Goal: Ask a question: Seek information or help from site administrators or community

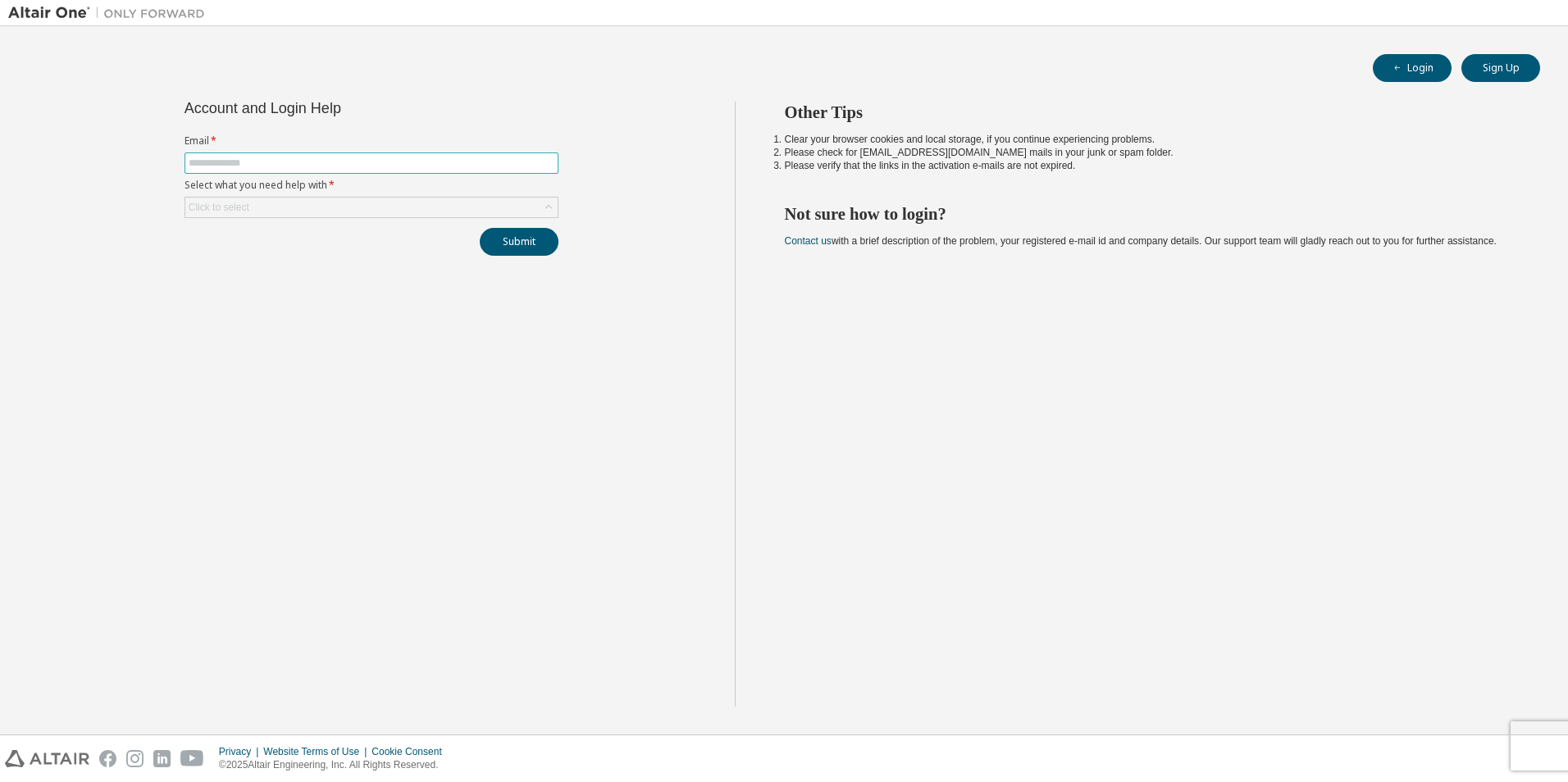
click at [432, 160] on input "text" at bounding box center [371, 163] width 366 height 13
type input "**********"
click at [389, 215] on div "Click to select" at bounding box center [372, 207] width 373 height 20
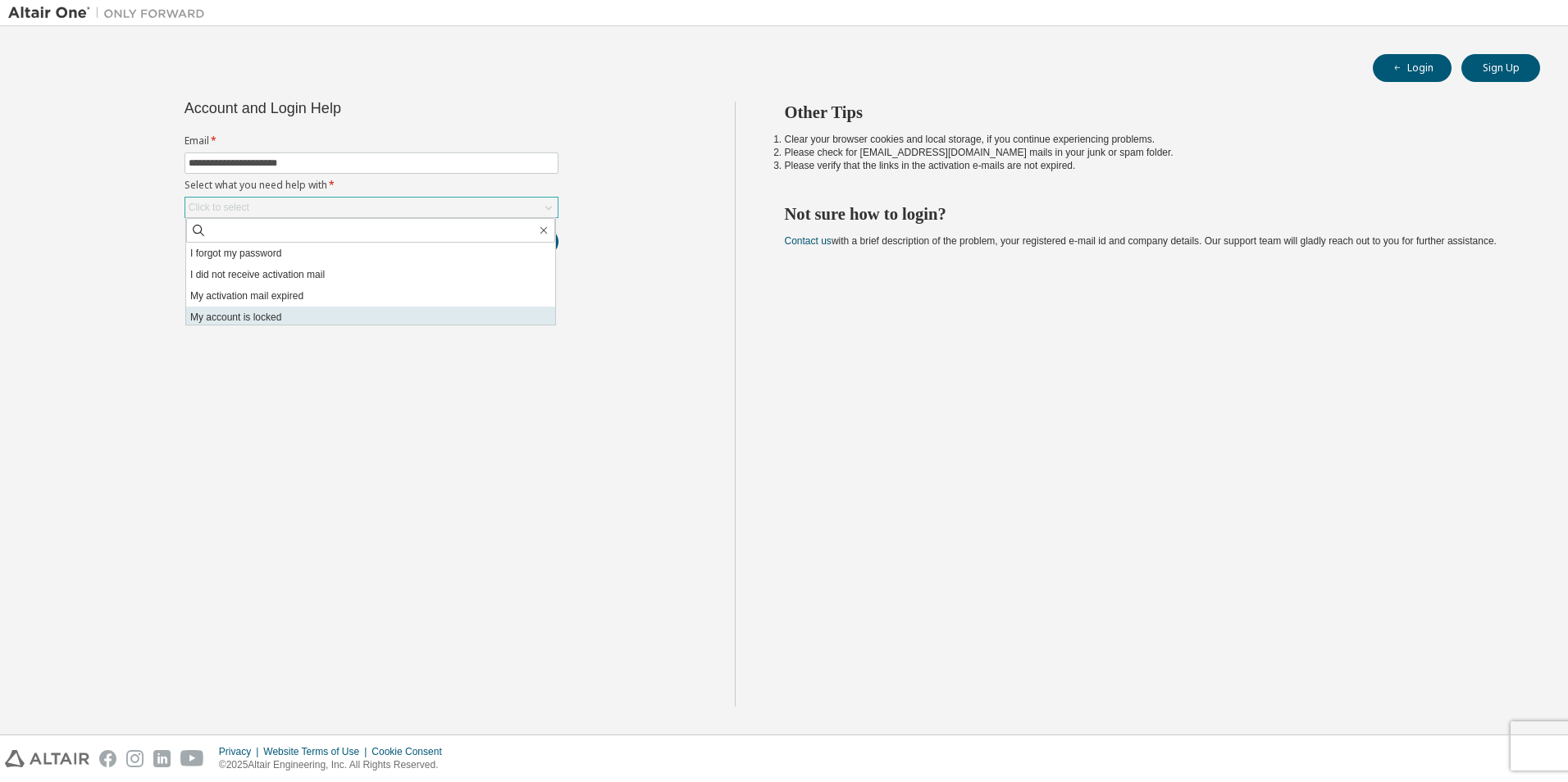
click at [329, 311] on li "My account is locked" at bounding box center [371, 317] width 369 height 21
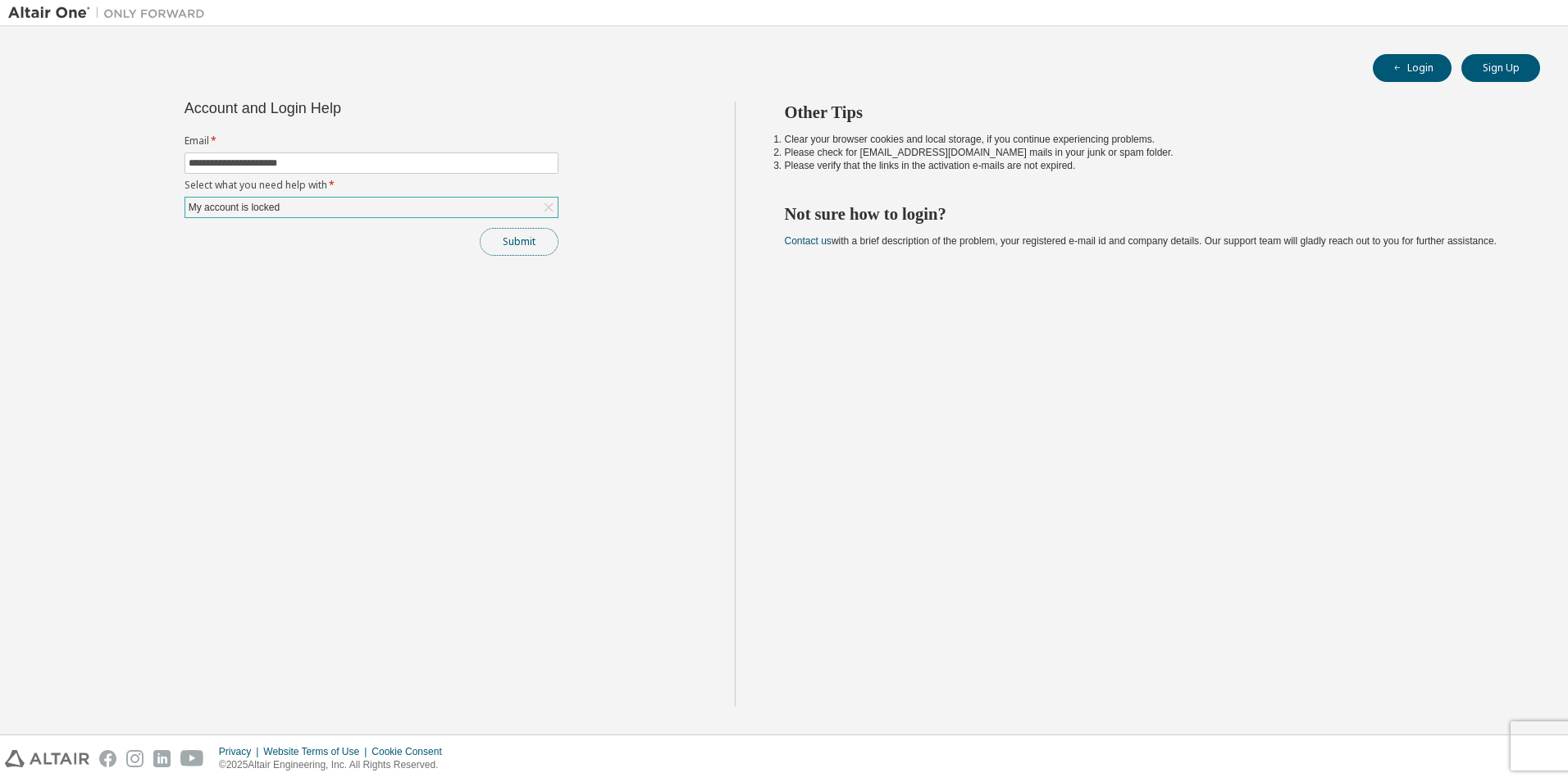
click at [542, 247] on button "Submit" at bounding box center [519, 241] width 79 height 28
click at [449, 213] on div "My account is locked" at bounding box center [372, 207] width 373 height 20
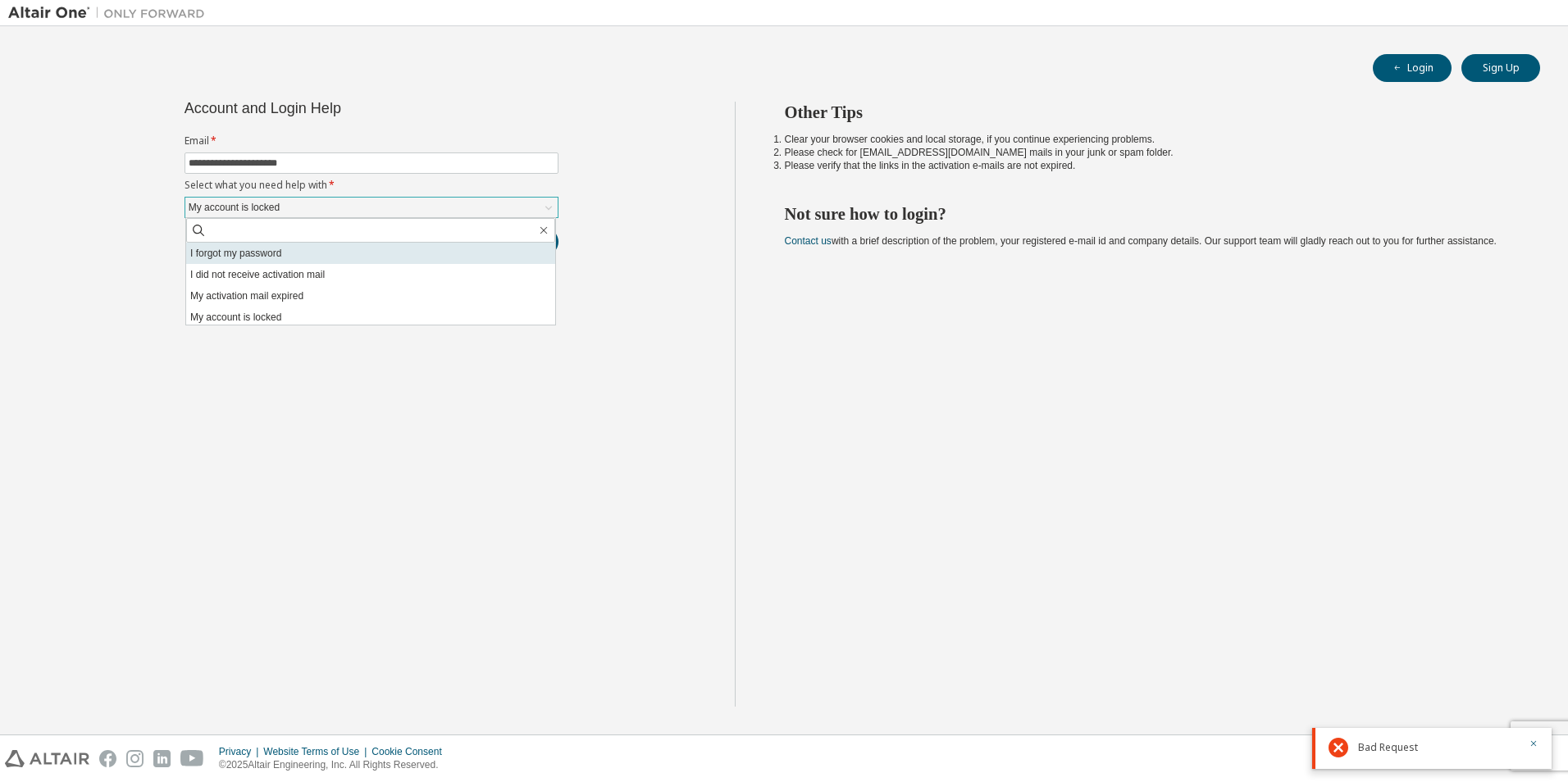
click at [422, 257] on li "I forgot my password" at bounding box center [371, 253] width 369 height 21
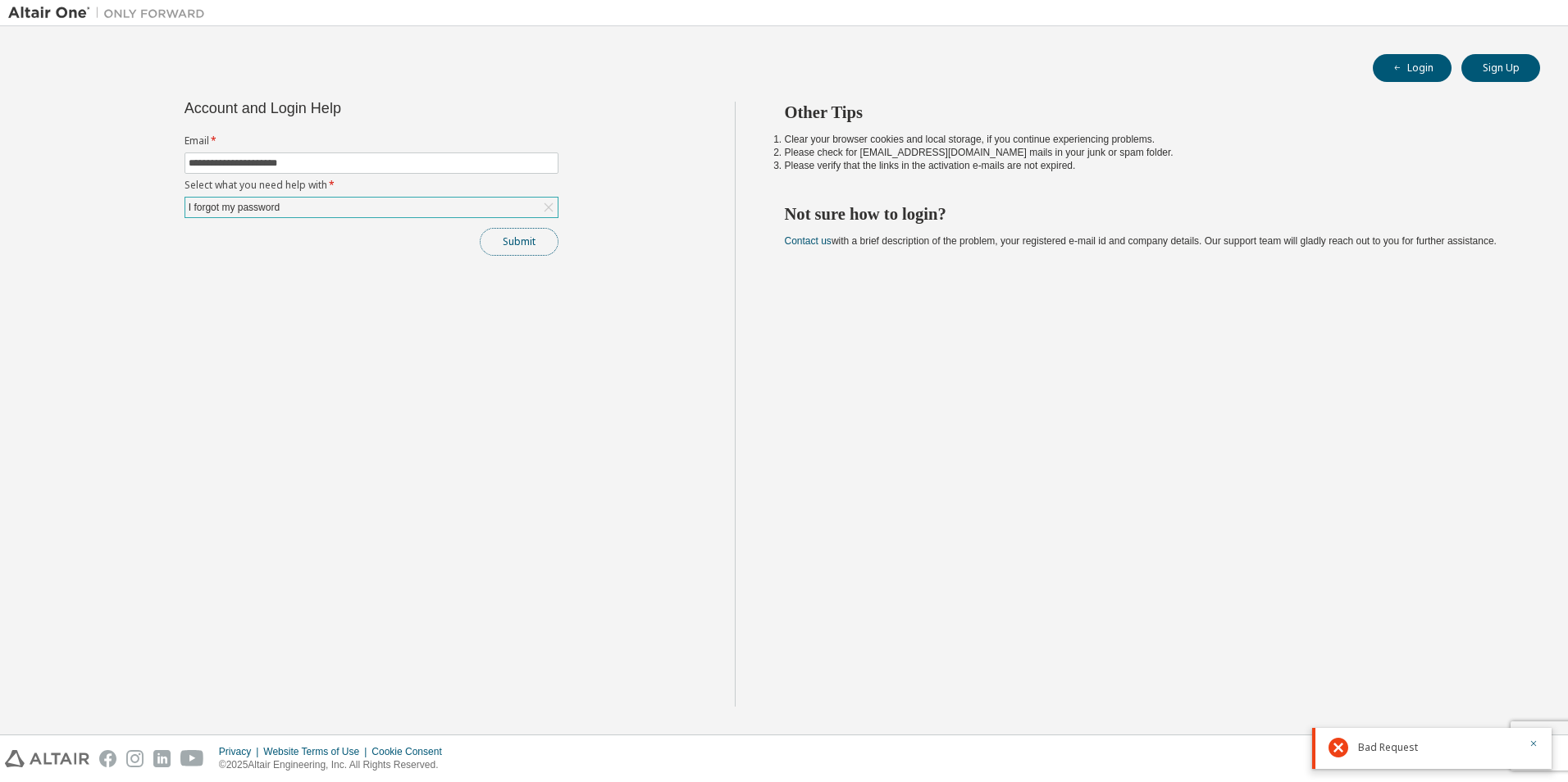
click at [548, 243] on button "Submit" at bounding box center [519, 241] width 79 height 28
